Goal: Leave review/rating: Share an evaluation or opinion about a product, service, or content

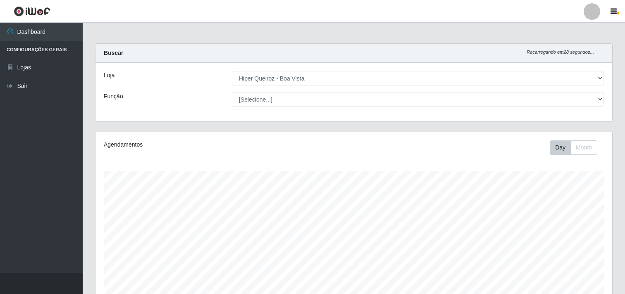
select select "514"
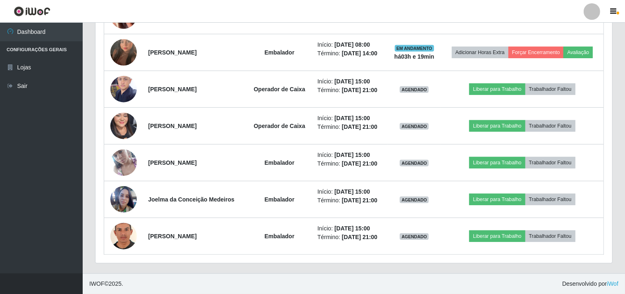
scroll to position [171, 517]
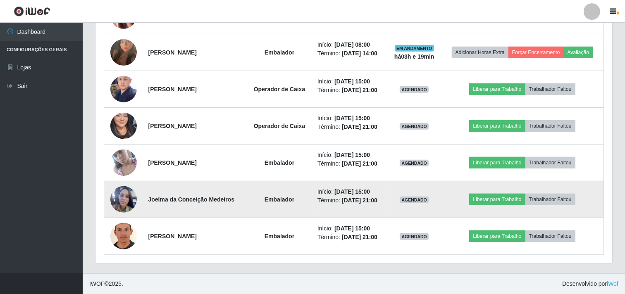
click at [117, 206] on img at bounding box center [123, 200] width 26 height 36
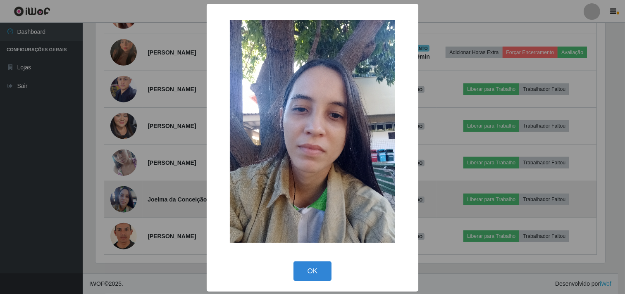
scroll to position [171, 511]
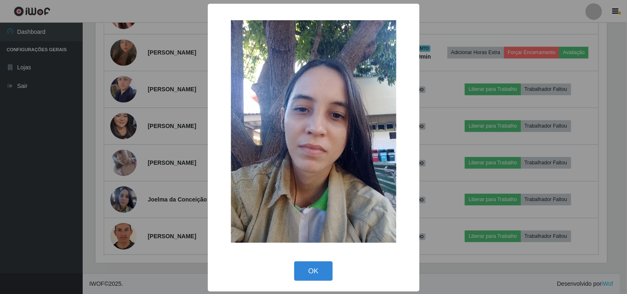
click at [55, 201] on div "× OK Cancel" at bounding box center [313, 147] width 627 height 294
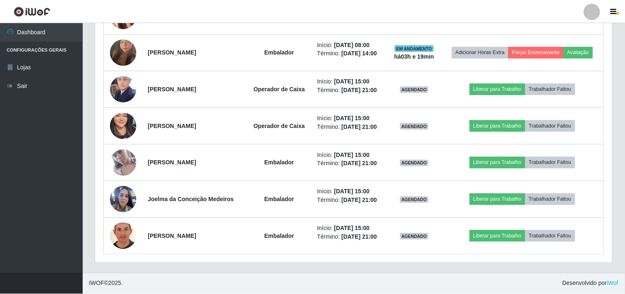
scroll to position [171, 517]
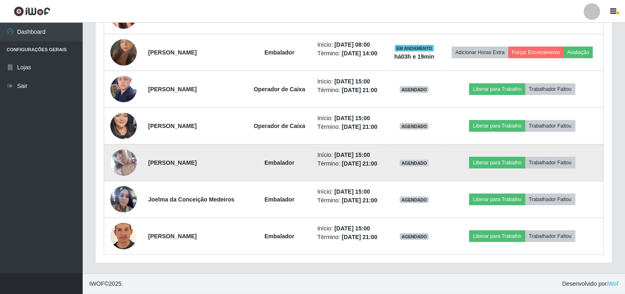
click at [122, 164] on img at bounding box center [123, 162] width 26 height 47
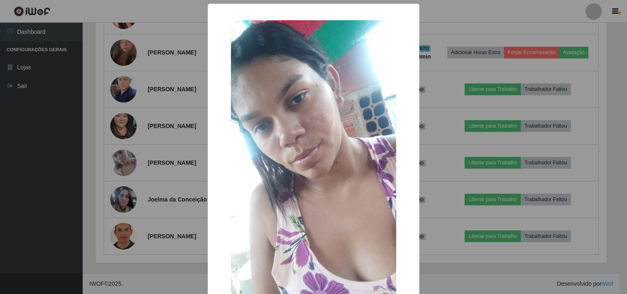
click at [12, 194] on div "× OK Cancel" at bounding box center [313, 147] width 627 height 294
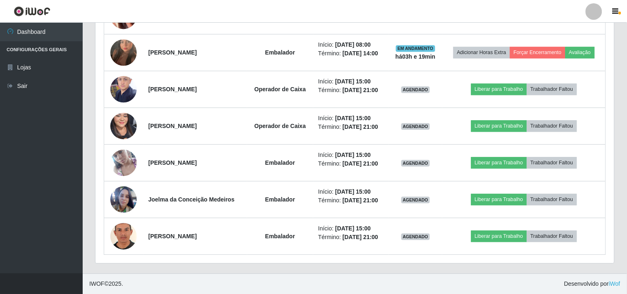
scroll to position [171, 517]
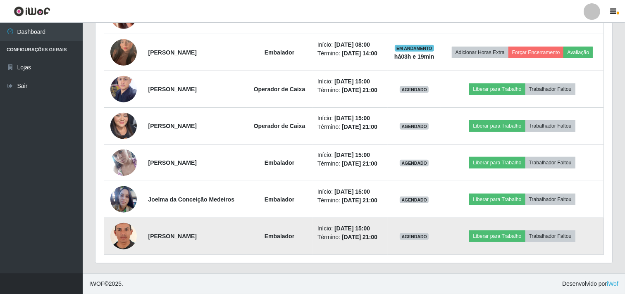
click at [116, 239] on img at bounding box center [123, 236] width 26 height 38
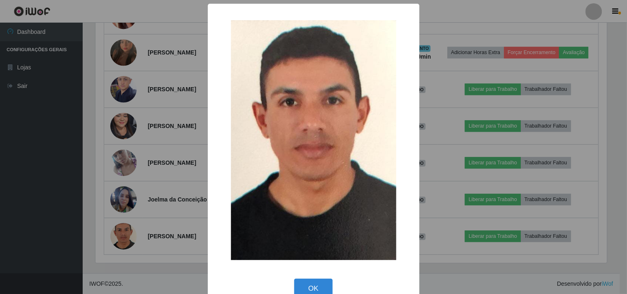
click at [62, 230] on div "× OK Cancel" at bounding box center [313, 147] width 627 height 294
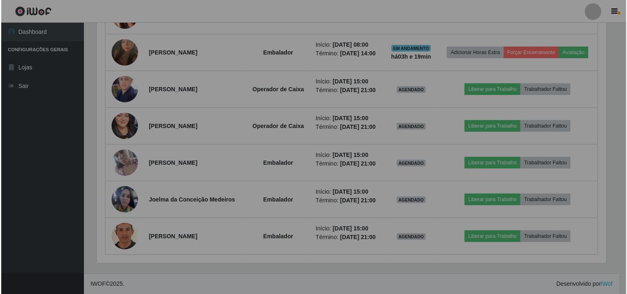
scroll to position [171, 517]
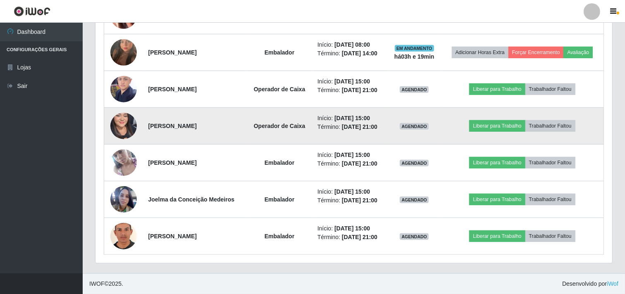
click at [118, 122] on img at bounding box center [123, 126] width 26 height 57
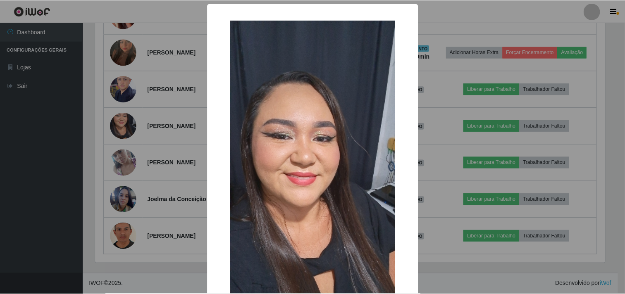
scroll to position [171, 511]
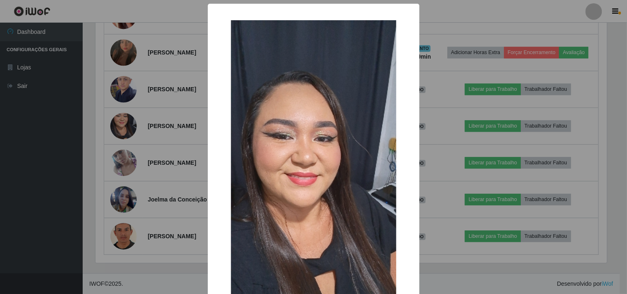
click at [27, 134] on div "× OK Cancel" at bounding box center [313, 147] width 627 height 294
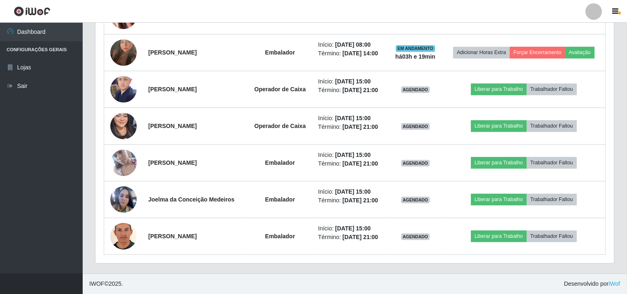
scroll to position [171, 517]
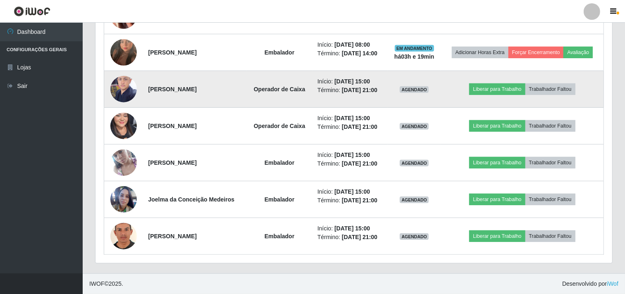
click at [120, 89] on img at bounding box center [123, 89] width 26 height 35
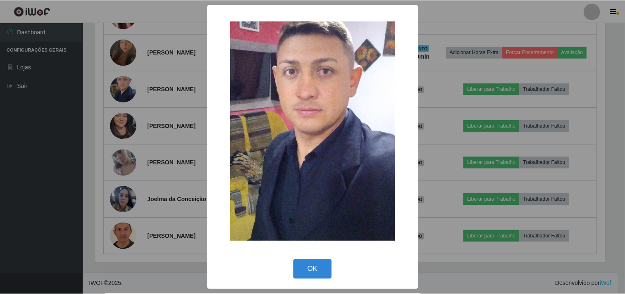
scroll to position [171, 511]
click at [34, 106] on div "× OK Cancel" at bounding box center [313, 147] width 627 height 294
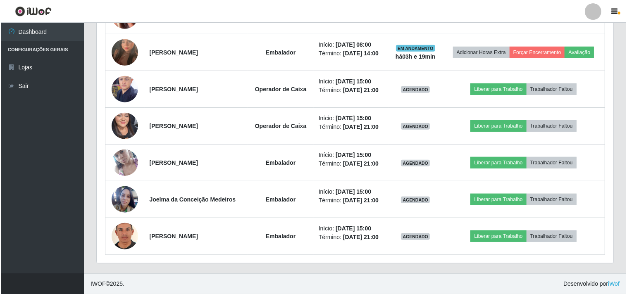
scroll to position [171, 517]
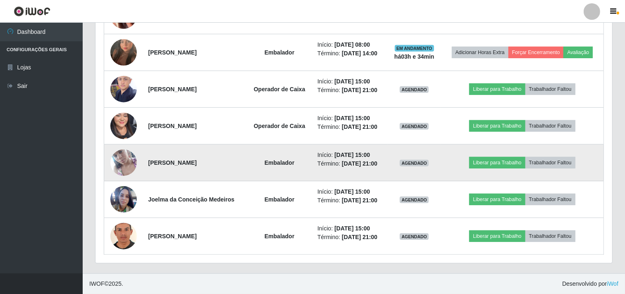
click at [123, 161] on img at bounding box center [123, 162] width 26 height 47
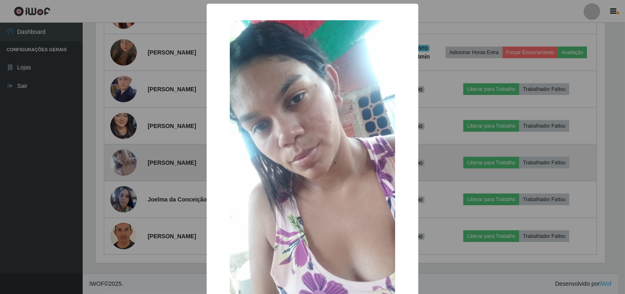
scroll to position [171, 511]
click at [123, 161] on div "× OK Cancel" at bounding box center [313, 147] width 627 height 294
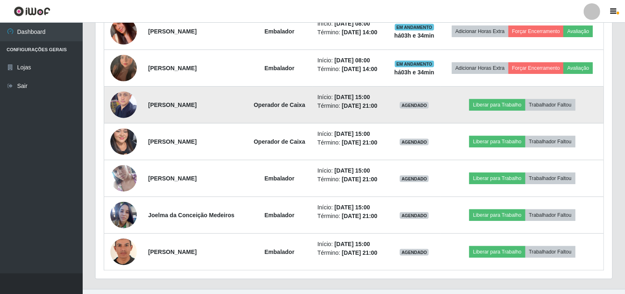
scroll to position [439, 0]
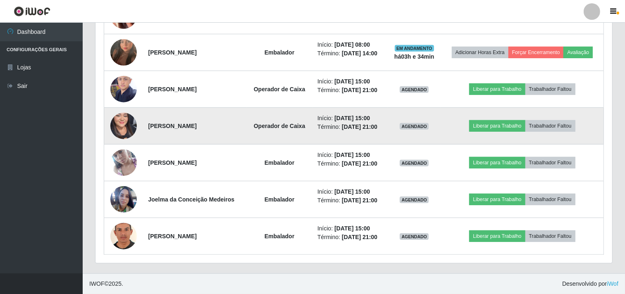
click at [123, 121] on img at bounding box center [123, 126] width 26 height 57
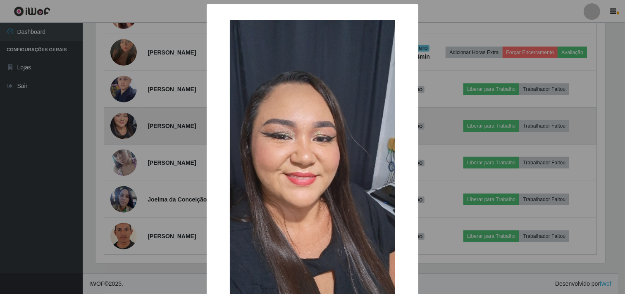
scroll to position [171, 511]
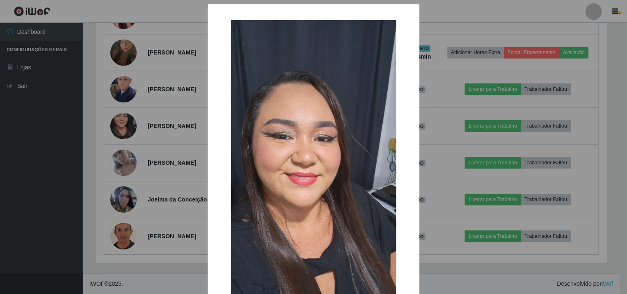
click at [123, 121] on div "× OK Cancel" at bounding box center [313, 147] width 627 height 294
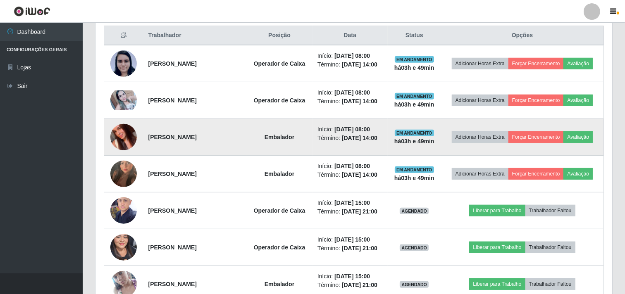
scroll to position [301, 0]
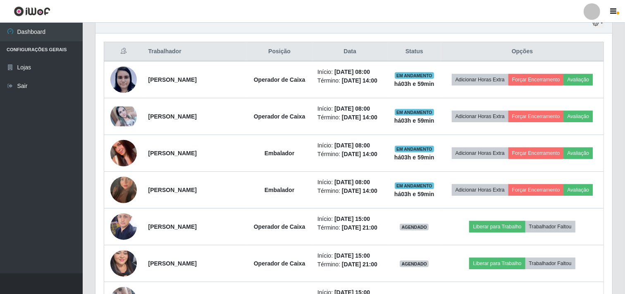
click at [36, 102] on ul "Dashboard Configurações Gerais Lojas Sair" at bounding box center [41, 148] width 83 height 251
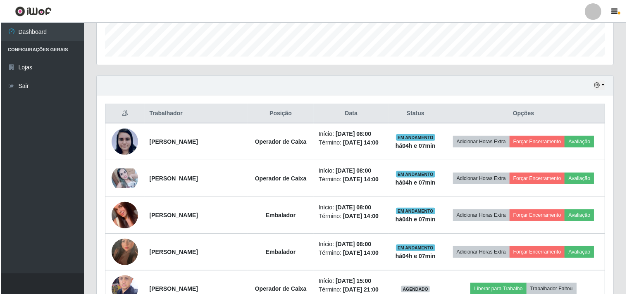
scroll to position [255, 0]
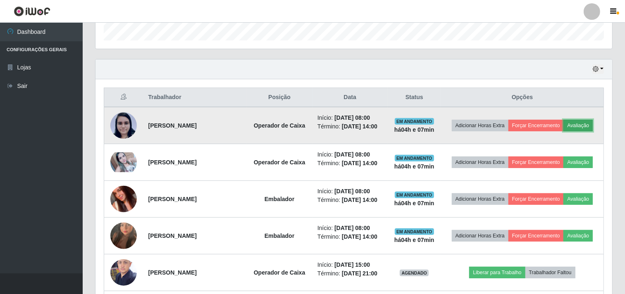
click at [581, 129] on button "Avaliação" at bounding box center [578, 126] width 29 height 12
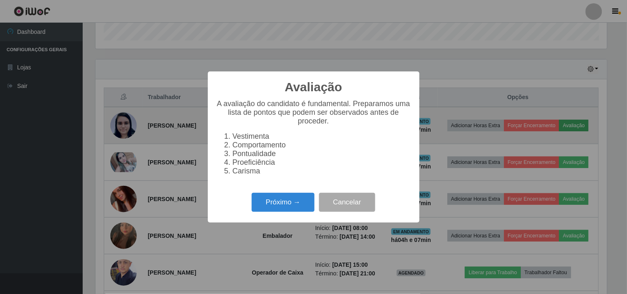
scroll to position [171, 511]
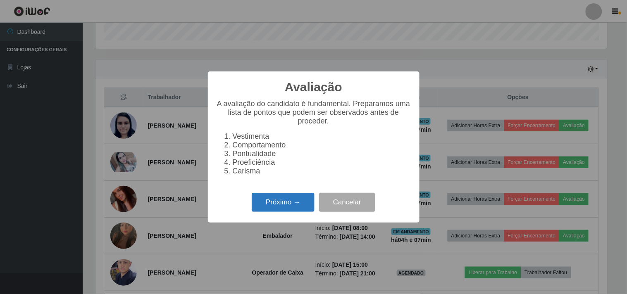
click at [291, 207] on button "Próximo →" at bounding box center [283, 202] width 63 height 19
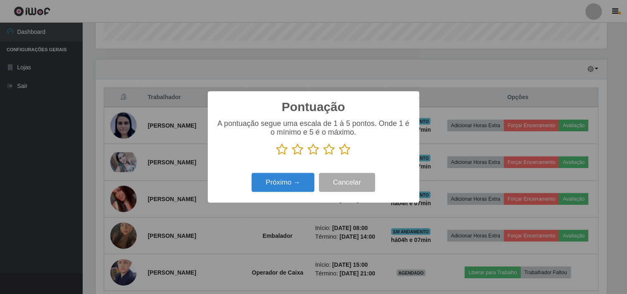
scroll to position [413298, 412957]
click at [344, 149] on icon at bounding box center [345, 149] width 12 height 12
click at [339, 156] on input "radio" at bounding box center [339, 156] width 0 height 0
click at [303, 180] on button "Próximo →" at bounding box center [283, 182] width 63 height 19
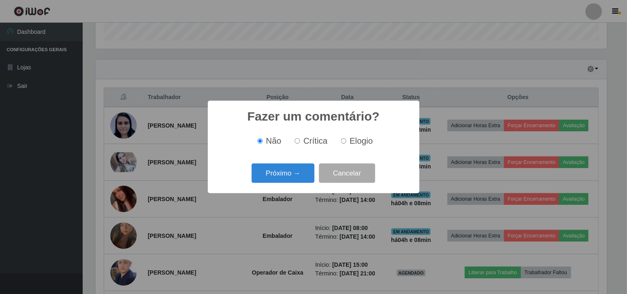
click at [344, 142] on input "Elogio" at bounding box center [343, 141] width 5 height 5
radio input "true"
click at [279, 179] on button "Próximo →" at bounding box center [283, 173] width 63 height 19
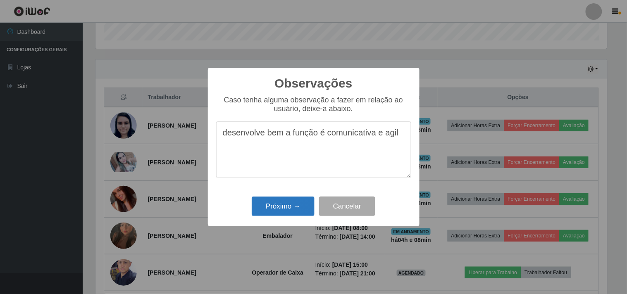
type textarea "desenvolve bem a função é comunicativa e agil"
click at [277, 205] on button "Próximo →" at bounding box center [283, 206] width 63 height 19
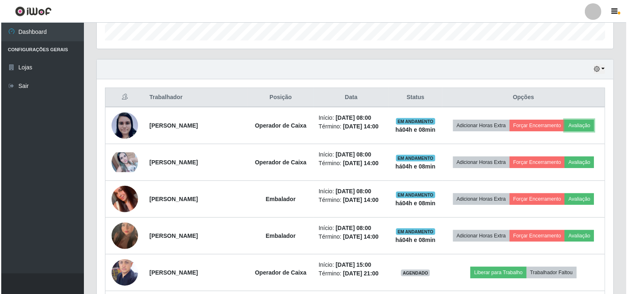
scroll to position [171, 517]
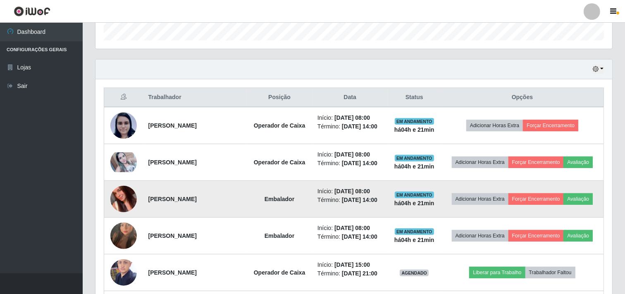
click at [117, 200] on img at bounding box center [123, 199] width 26 height 47
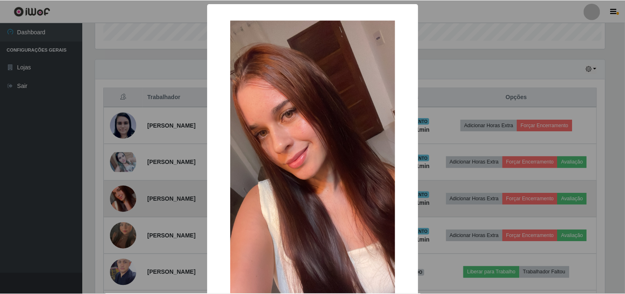
scroll to position [171, 511]
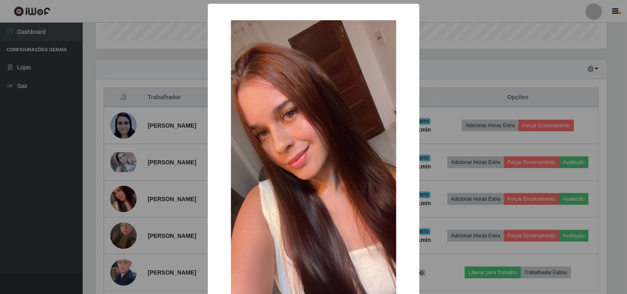
click at [117, 201] on div "× OK Cancel" at bounding box center [313, 147] width 627 height 294
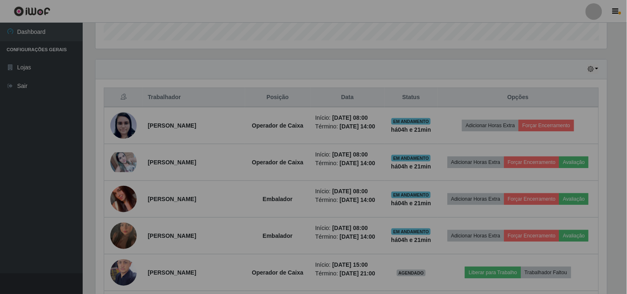
scroll to position [171, 517]
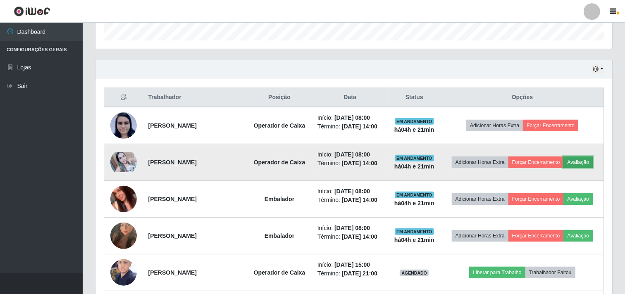
click at [581, 161] on button "Avaliação" at bounding box center [578, 163] width 29 height 12
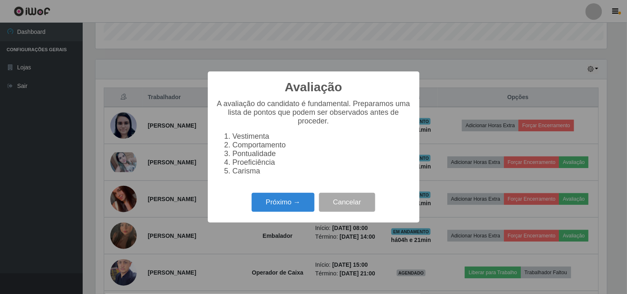
scroll to position [171, 511]
click at [305, 210] on button "Próximo →" at bounding box center [283, 202] width 63 height 19
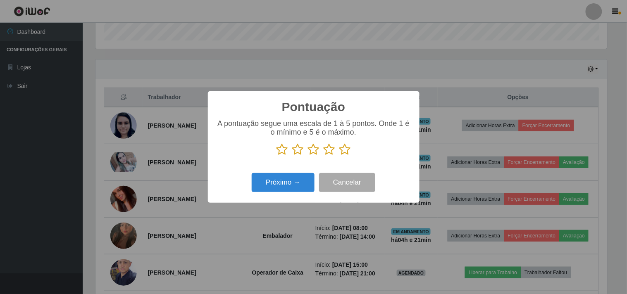
click at [349, 154] on icon at bounding box center [345, 149] width 12 height 12
click at [339, 156] on input "radio" at bounding box center [339, 156] width 0 height 0
click at [303, 178] on button "Próximo →" at bounding box center [283, 182] width 63 height 19
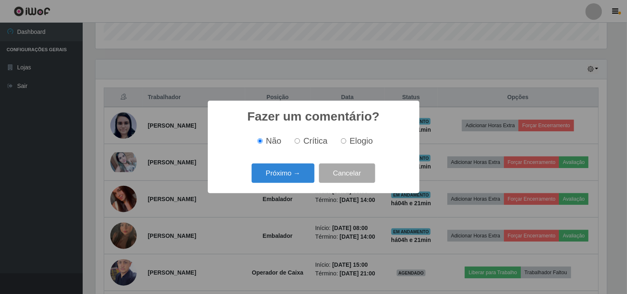
click at [356, 142] on span "Elogio" at bounding box center [361, 140] width 23 height 9
click at [346, 142] on input "Elogio" at bounding box center [343, 141] width 5 height 5
radio input "true"
click at [284, 181] on button "Próximo →" at bounding box center [283, 173] width 63 height 19
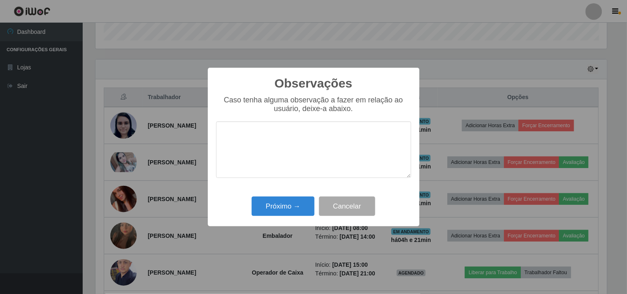
click at [276, 148] on textarea at bounding box center [313, 150] width 195 height 57
type textarea "concentrada , simpatica e comunicativa"
drag, startPoint x: 284, startPoint y: 214, endPoint x: 291, endPoint y: 217, distance: 7.5
click at [287, 216] on button "Próximo →" at bounding box center [283, 206] width 63 height 19
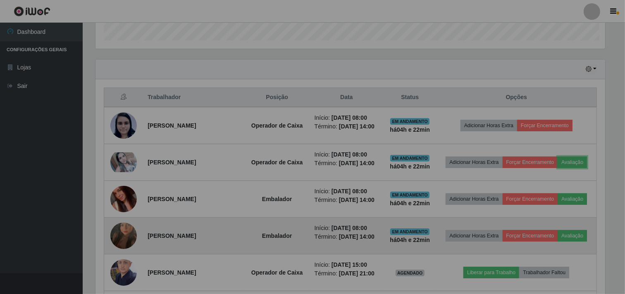
scroll to position [171, 517]
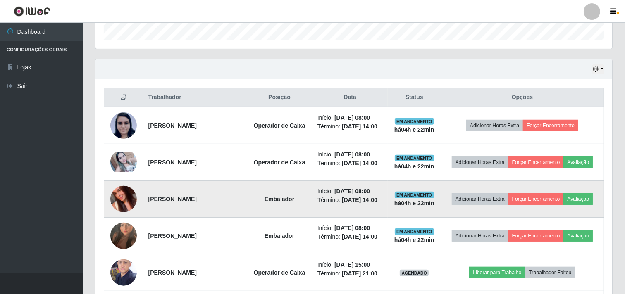
click at [123, 191] on img at bounding box center [123, 199] width 26 height 47
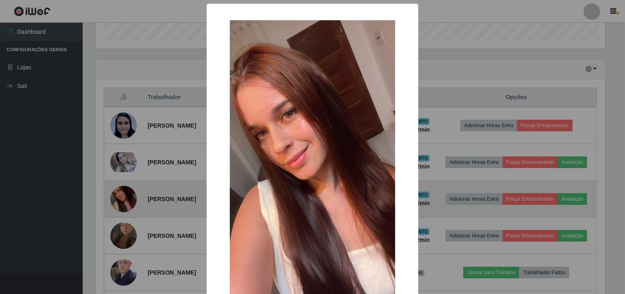
scroll to position [171, 511]
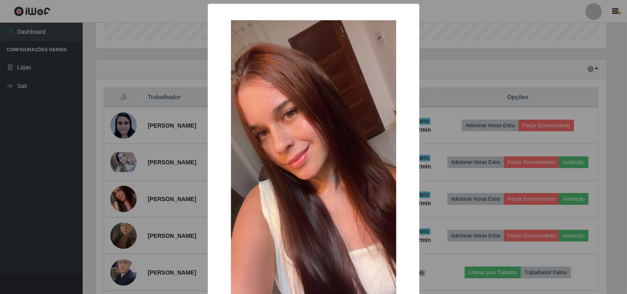
click at [119, 192] on div "× OK Cancel" at bounding box center [313, 147] width 627 height 294
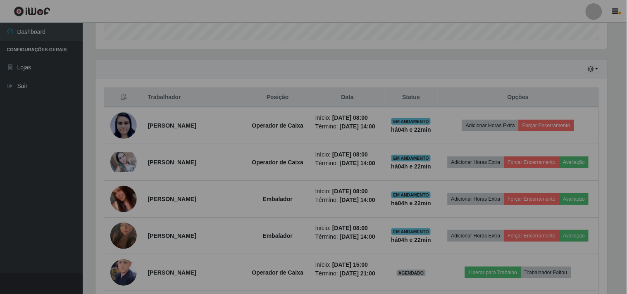
scroll to position [171, 517]
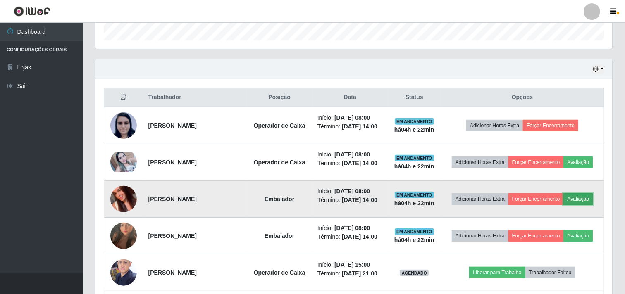
click at [577, 199] on button "Avaliação" at bounding box center [578, 200] width 29 height 12
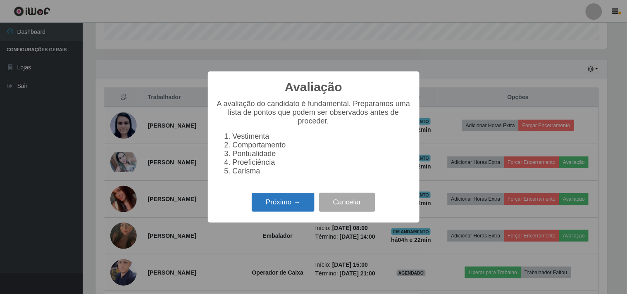
click at [299, 204] on button "Próximo →" at bounding box center [283, 202] width 63 height 19
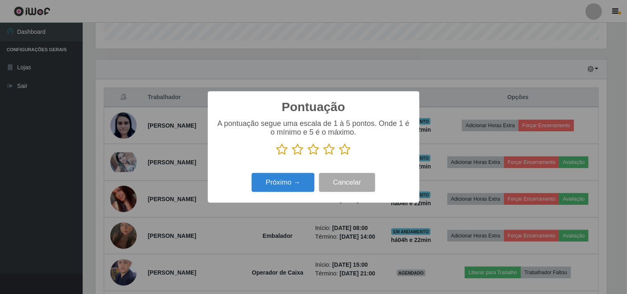
click at [345, 146] on icon at bounding box center [345, 149] width 12 height 12
click at [339, 156] on input "radio" at bounding box center [339, 156] width 0 height 0
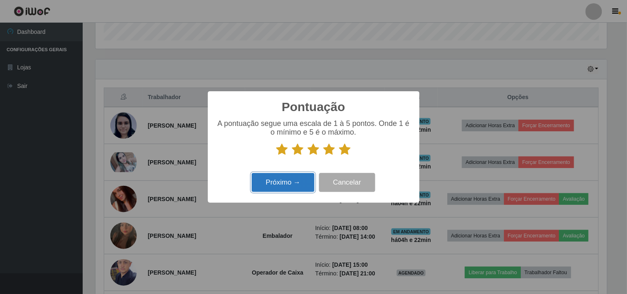
click at [274, 183] on button "Próximo →" at bounding box center [283, 182] width 63 height 19
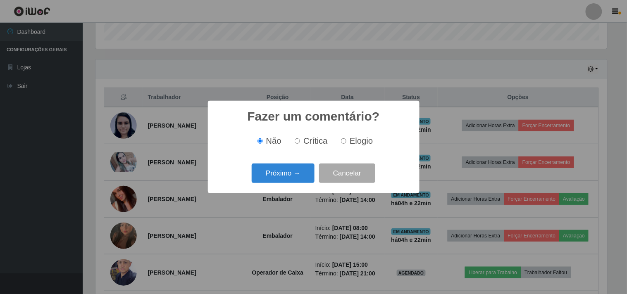
click at [344, 138] on label "Elogio" at bounding box center [355, 141] width 35 height 10
click at [344, 139] on input "Elogio" at bounding box center [343, 141] width 5 height 5
radio input "true"
click at [299, 169] on button "Próximo →" at bounding box center [283, 173] width 63 height 19
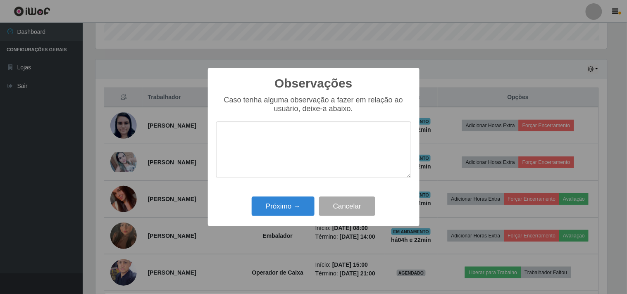
click at [306, 143] on textarea at bounding box center [313, 150] width 195 height 57
type textarea "agil, rápida , habilidosa"
click at [302, 210] on button "Próximo →" at bounding box center [283, 206] width 63 height 19
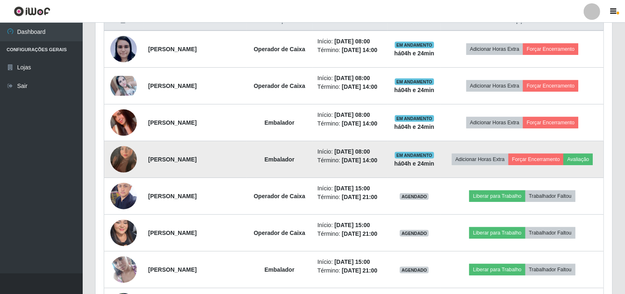
scroll to position [347, 0]
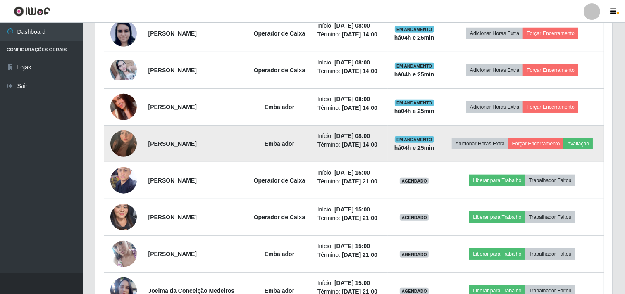
click at [122, 140] on img at bounding box center [123, 143] width 26 height 47
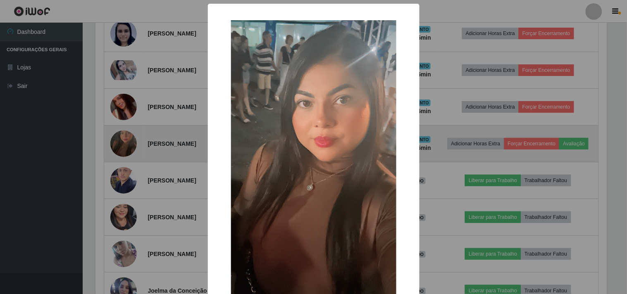
click at [122, 139] on div "× OK Cancel" at bounding box center [313, 147] width 627 height 294
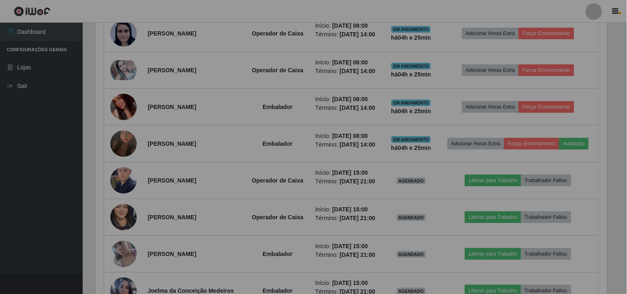
scroll to position [171, 517]
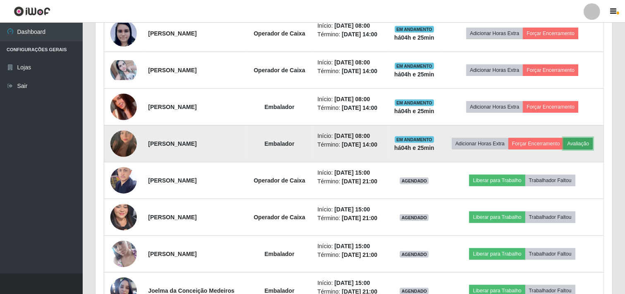
click at [585, 145] on button "Avaliação" at bounding box center [578, 144] width 29 height 12
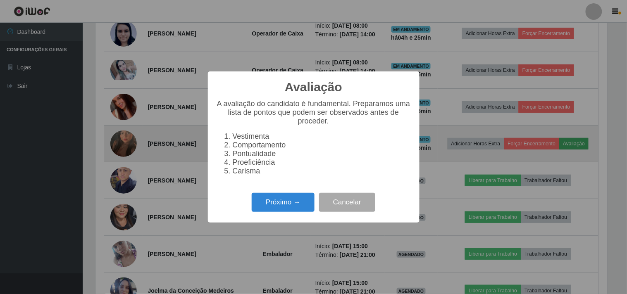
scroll to position [171, 511]
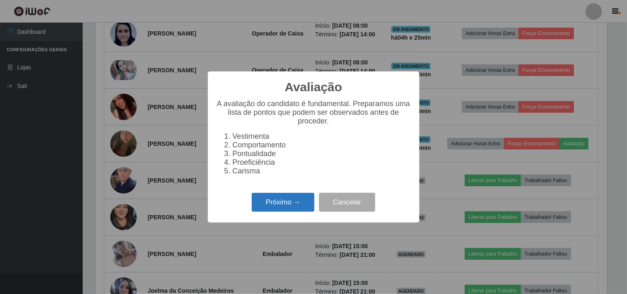
click at [298, 203] on button "Próximo →" at bounding box center [283, 202] width 63 height 19
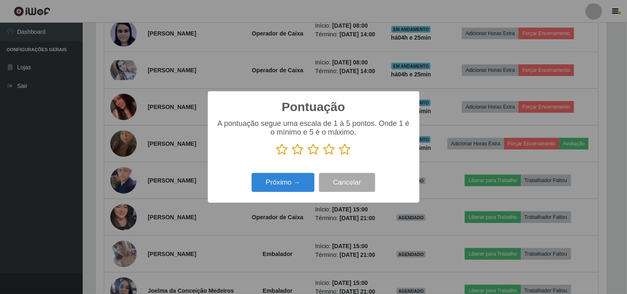
scroll to position [413298, 412957]
click at [340, 146] on icon at bounding box center [345, 149] width 12 height 12
click at [339, 156] on input "radio" at bounding box center [339, 156] width 0 height 0
click at [280, 183] on button "Próximo →" at bounding box center [283, 182] width 63 height 19
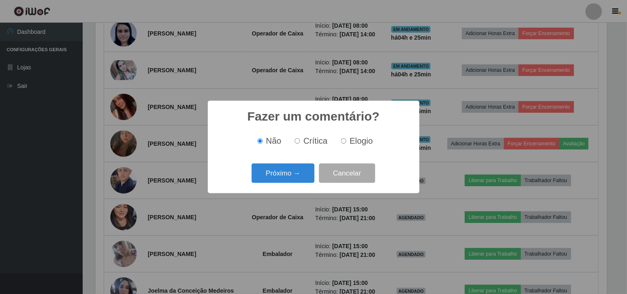
click at [349, 148] on div "Não Crítica Elogio" at bounding box center [313, 141] width 195 height 24
click at [345, 139] on input "Elogio" at bounding box center [343, 141] width 5 height 5
radio input "true"
click at [295, 164] on div "Próximo → Cancelar" at bounding box center [313, 174] width 195 height 24
click at [293, 171] on button "Próximo →" at bounding box center [283, 173] width 63 height 19
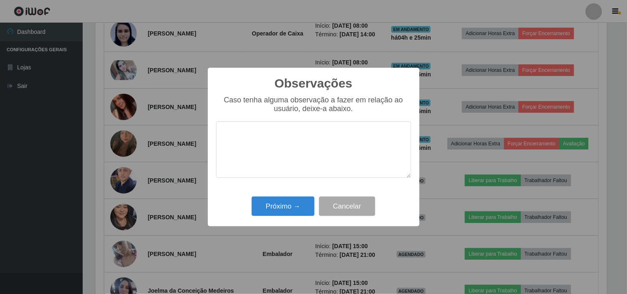
click at [291, 140] on textarea at bounding box center [313, 150] width 195 height 57
type textarea "desenvolve a função é agil e rapida"
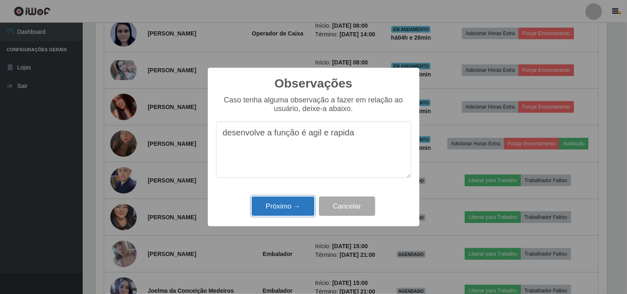
click at [300, 208] on button "Próximo →" at bounding box center [283, 206] width 63 height 19
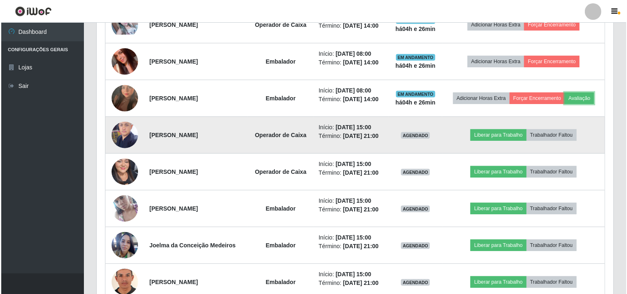
scroll to position [393, 0]
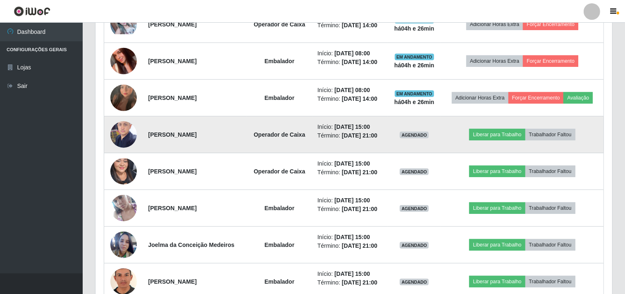
click at [127, 127] on img at bounding box center [123, 134] width 26 height 35
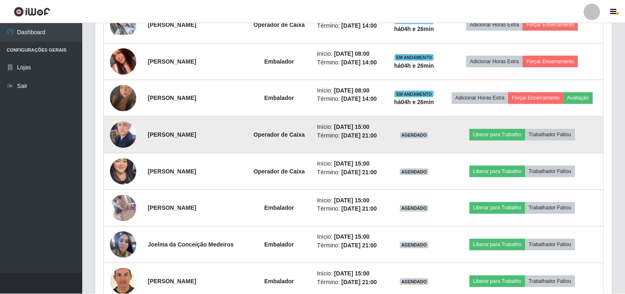
scroll to position [171, 511]
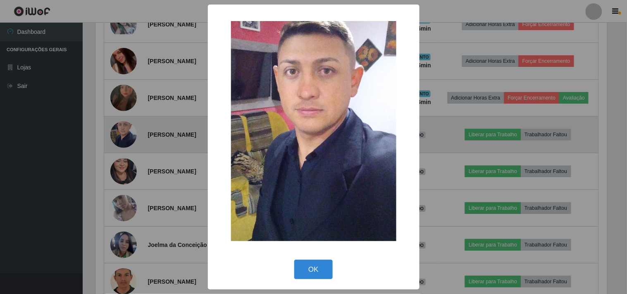
click at [127, 127] on div "× OK Cancel" at bounding box center [313, 147] width 627 height 294
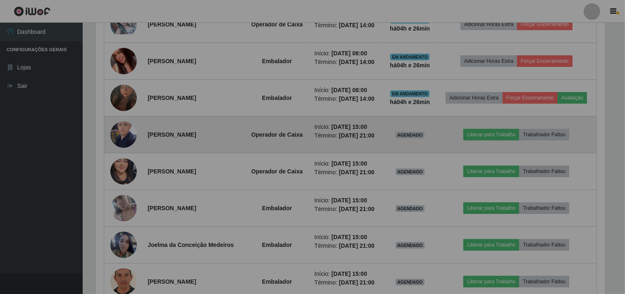
scroll to position [171, 517]
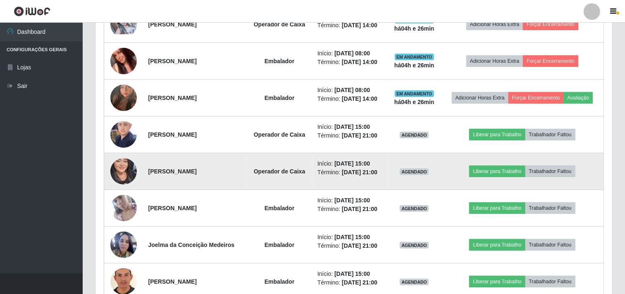
click at [120, 166] on img at bounding box center [123, 171] width 26 height 57
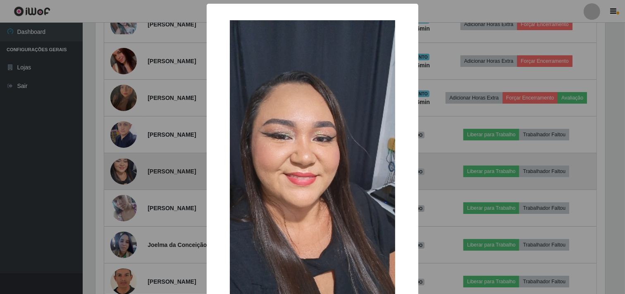
scroll to position [171, 511]
click at [120, 166] on div "× OK Cancel" at bounding box center [313, 147] width 627 height 294
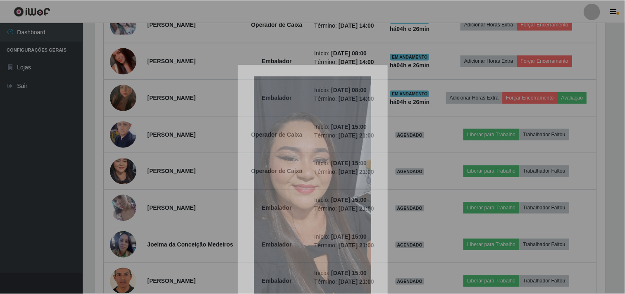
scroll to position [171, 517]
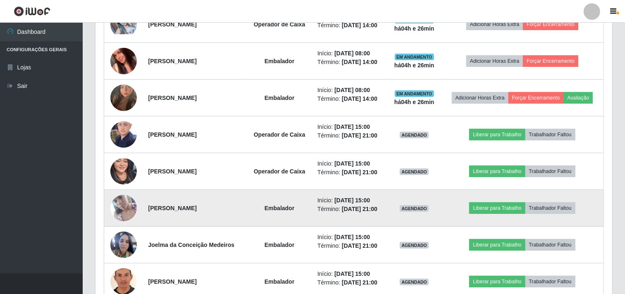
click at [115, 207] on img at bounding box center [123, 208] width 26 height 47
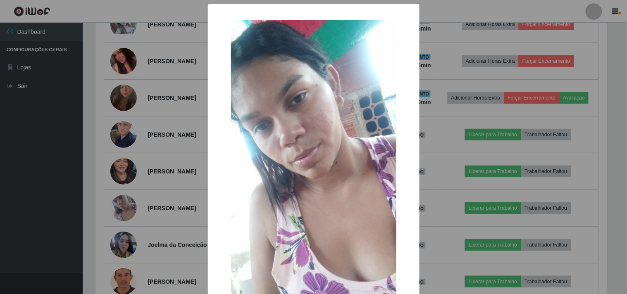
click at [115, 208] on div "× OK Cancel" at bounding box center [313, 147] width 627 height 294
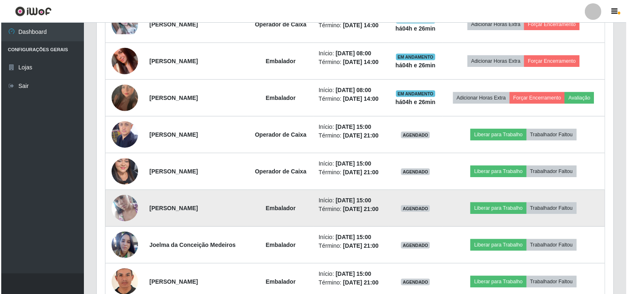
scroll to position [439, 0]
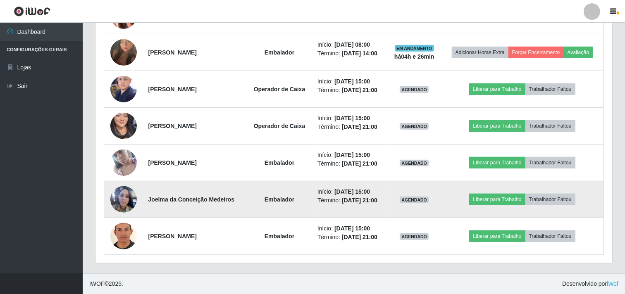
click at [129, 193] on img at bounding box center [123, 200] width 26 height 36
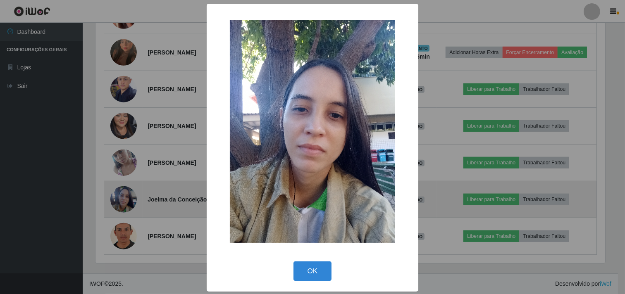
scroll to position [171, 511]
click at [128, 193] on div "× OK Cancel" at bounding box center [313, 147] width 627 height 294
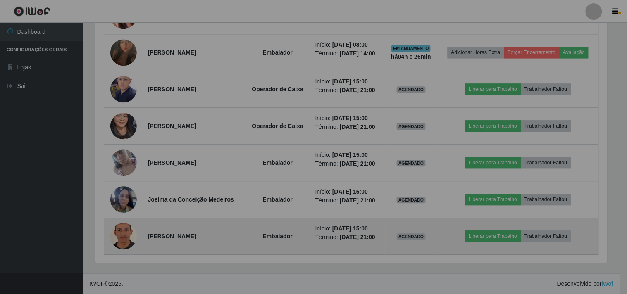
scroll to position [171, 517]
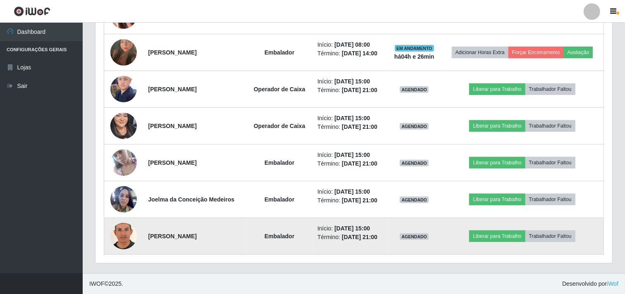
click at [123, 231] on img at bounding box center [123, 236] width 26 height 38
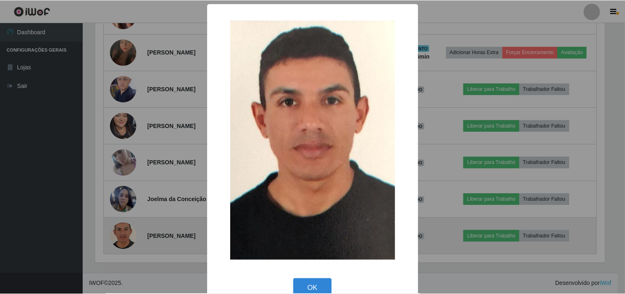
scroll to position [171, 511]
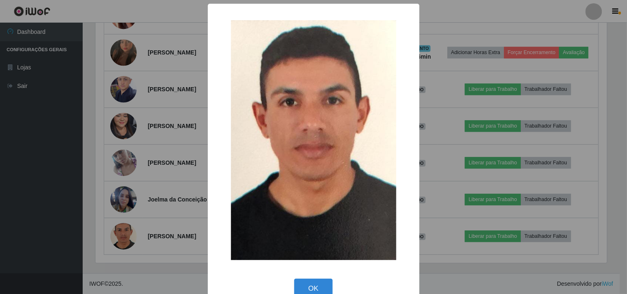
click at [122, 231] on div "× OK Cancel" at bounding box center [313, 147] width 627 height 294
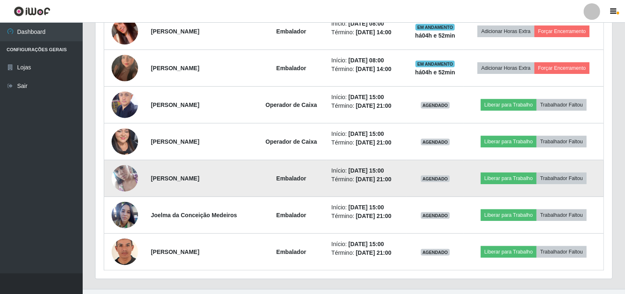
scroll to position [439, 0]
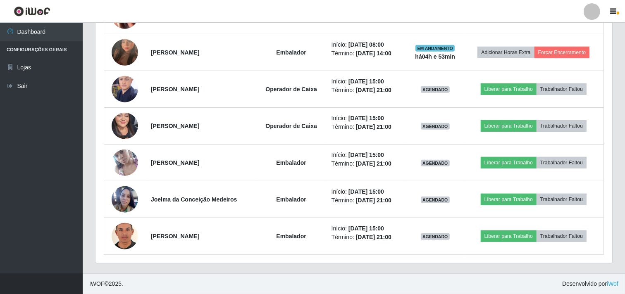
click at [54, 178] on ul "Dashboard Configurações Gerais Lojas Sair" at bounding box center [41, 148] width 83 height 251
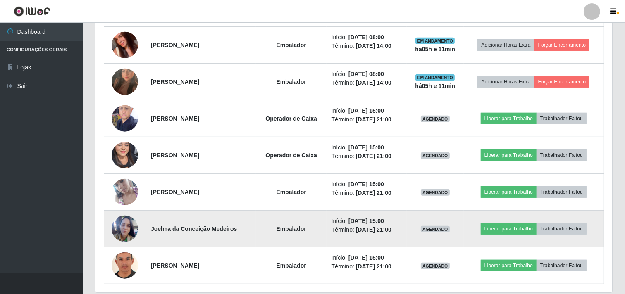
scroll to position [393, 0]
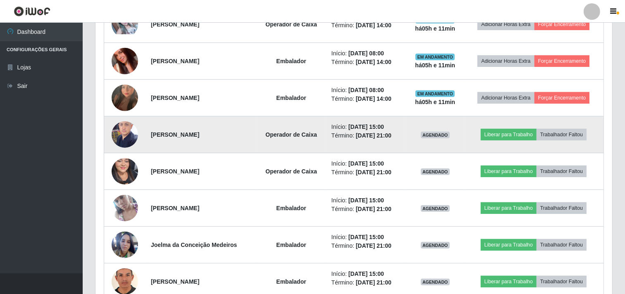
click at [119, 131] on img at bounding box center [125, 134] width 26 height 35
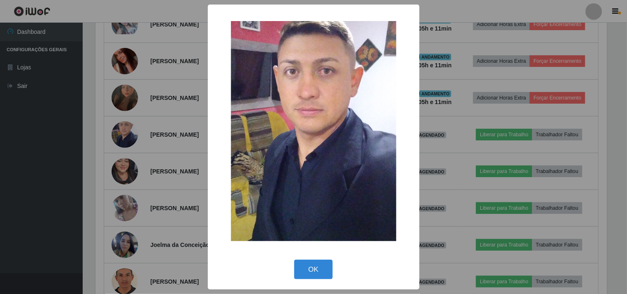
click at [149, 132] on div "× OK Cancel" at bounding box center [313, 147] width 627 height 294
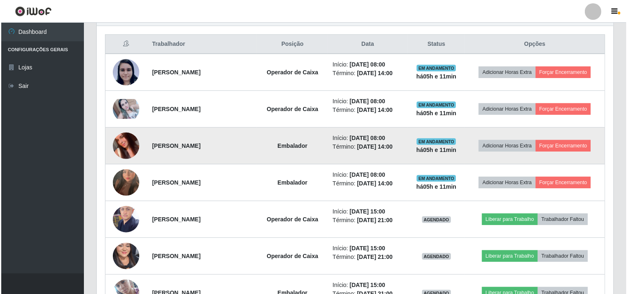
scroll to position [301, 0]
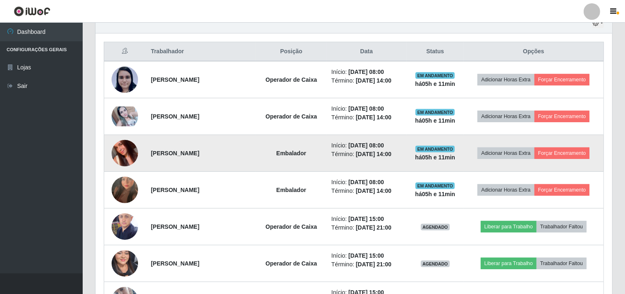
click at [124, 157] on img at bounding box center [125, 153] width 26 height 47
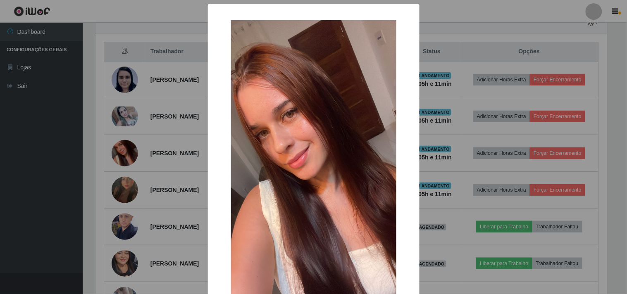
click at [125, 157] on div "× OK Cancel" at bounding box center [313, 147] width 627 height 294
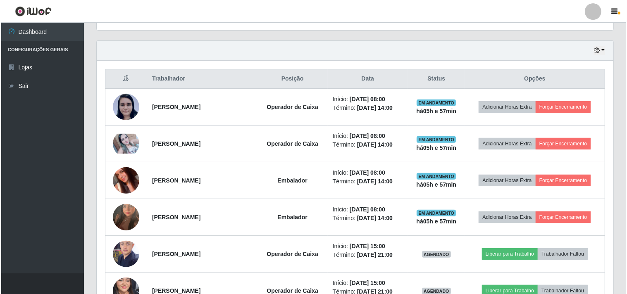
scroll to position [275, 0]
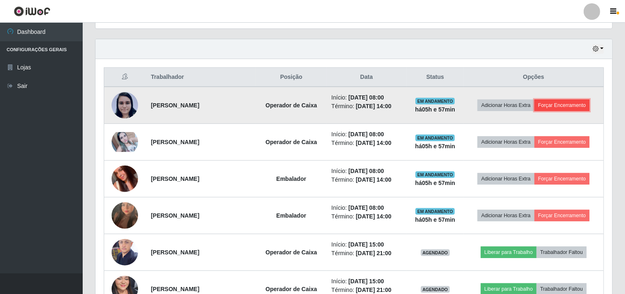
click at [585, 105] on button "Forçar Encerramento" at bounding box center [562, 106] width 55 height 12
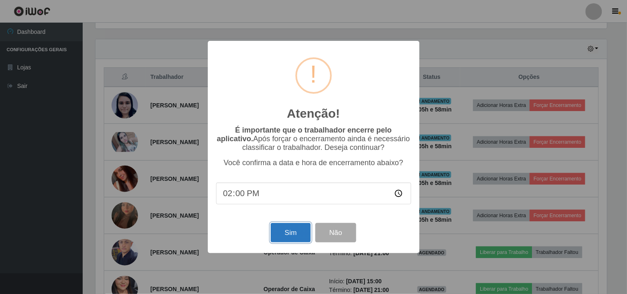
click at [292, 237] on button "Sim" at bounding box center [291, 232] width 40 height 19
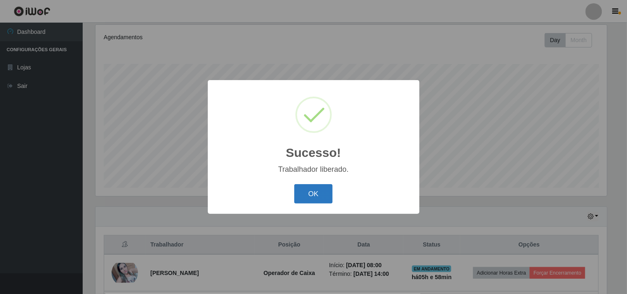
click at [325, 192] on button "OK" at bounding box center [313, 193] width 38 height 19
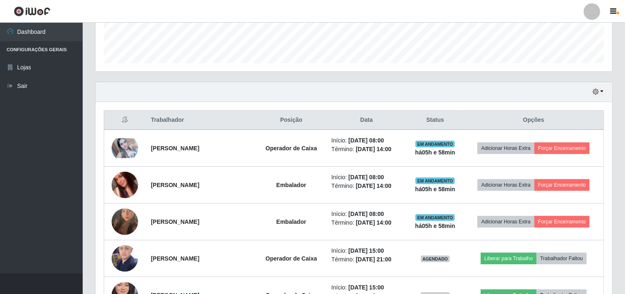
scroll to position [245, 0]
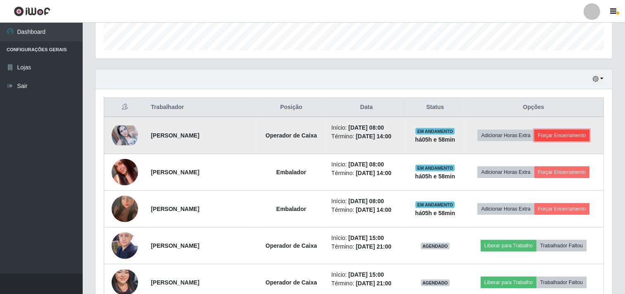
click at [559, 136] on button "Forçar Encerramento" at bounding box center [562, 136] width 55 height 12
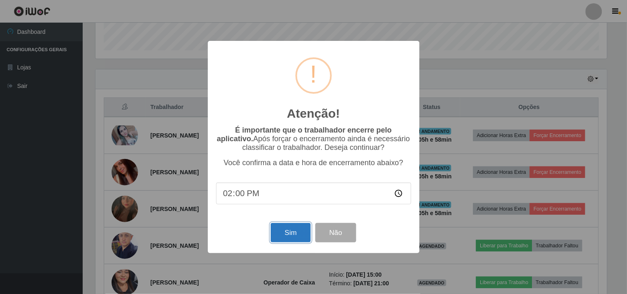
click at [301, 237] on button "Sim" at bounding box center [291, 232] width 40 height 19
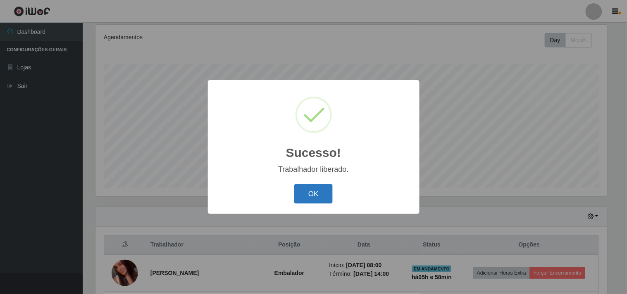
click at [310, 189] on button "OK" at bounding box center [313, 193] width 38 height 19
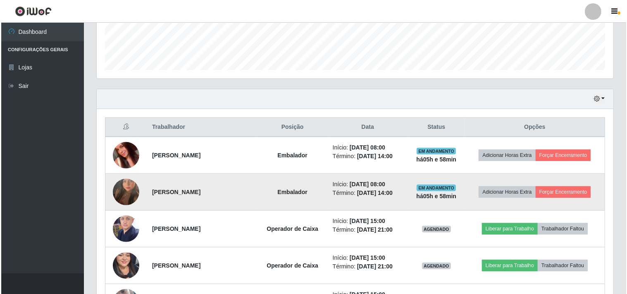
scroll to position [245, 0]
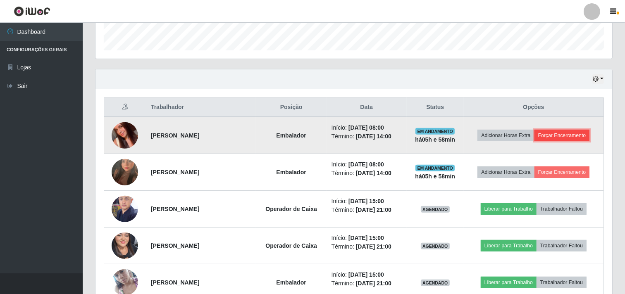
click at [556, 136] on button "Forçar Encerramento" at bounding box center [562, 136] width 55 height 12
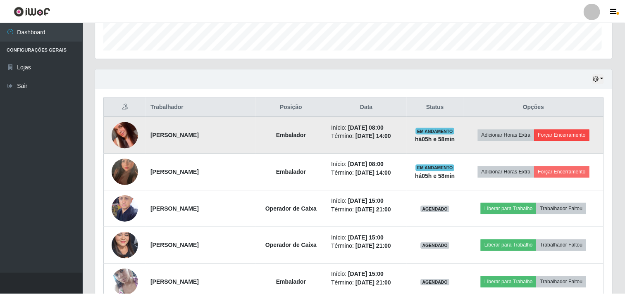
scroll to position [171, 511]
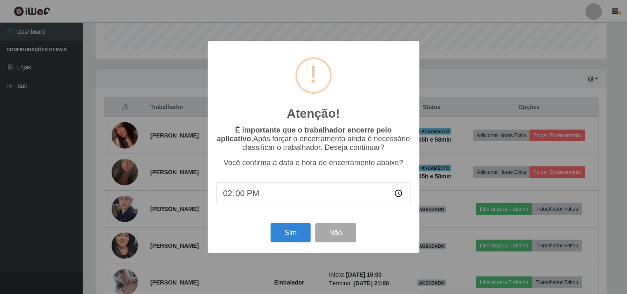
click at [305, 245] on div "Sim Não" at bounding box center [313, 233] width 195 height 24
click at [300, 241] on button "Sim" at bounding box center [291, 232] width 40 height 19
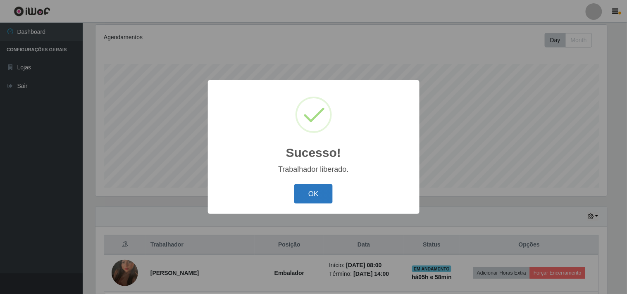
click at [314, 192] on button "OK" at bounding box center [313, 193] width 38 height 19
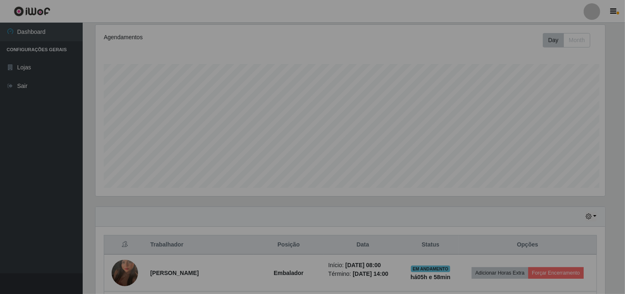
scroll to position [0, 0]
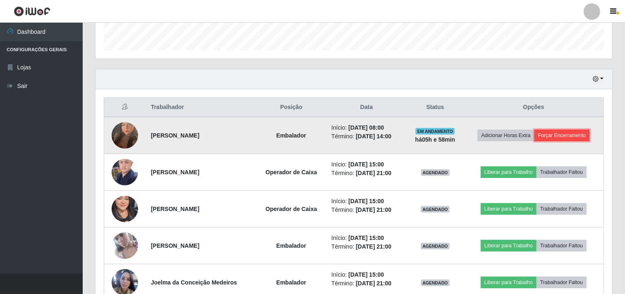
click at [555, 133] on button "Forçar Encerramento" at bounding box center [562, 136] width 55 height 12
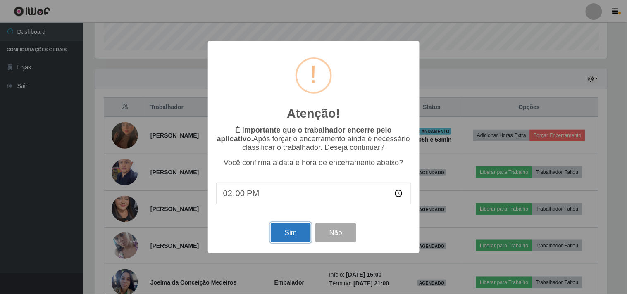
click at [303, 237] on button "Sim" at bounding box center [291, 232] width 40 height 19
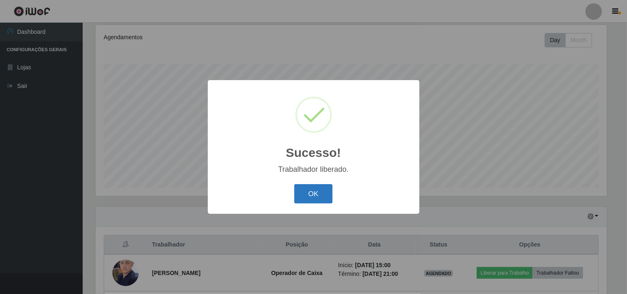
click at [317, 194] on button "OK" at bounding box center [313, 193] width 38 height 19
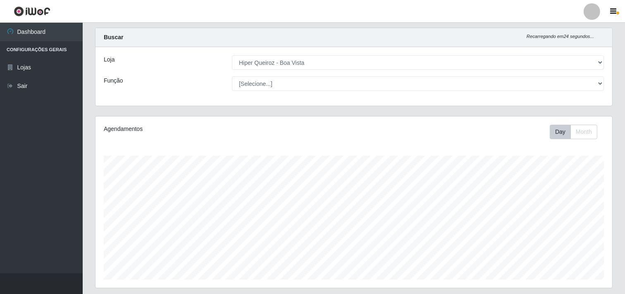
scroll to position [15, 0]
